Goal: Task Accomplishment & Management: Use online tool/utility

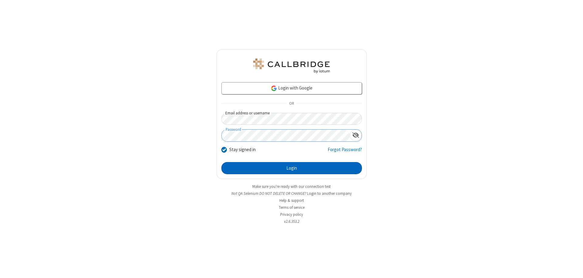
click at [292, 168] on button "Login" at bounding box center [292, 168] width 141 height 12
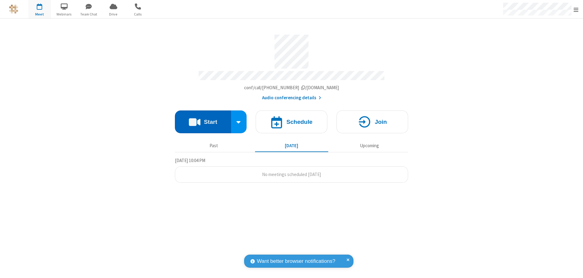
click at [203, 119] on button "Start" at bounding box center [203, 122] width 56 height 23
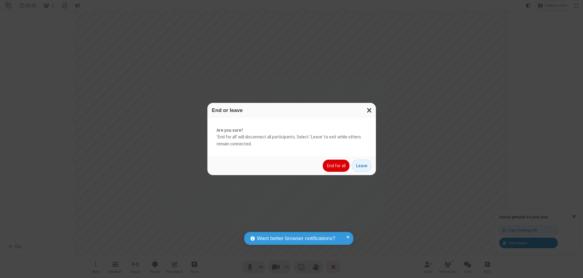
click at [337, 166] on button "End for all" at bounding box center [336, 166] width 27 height 12
